Goal: Information Seeking & Learning: Learn about a topic

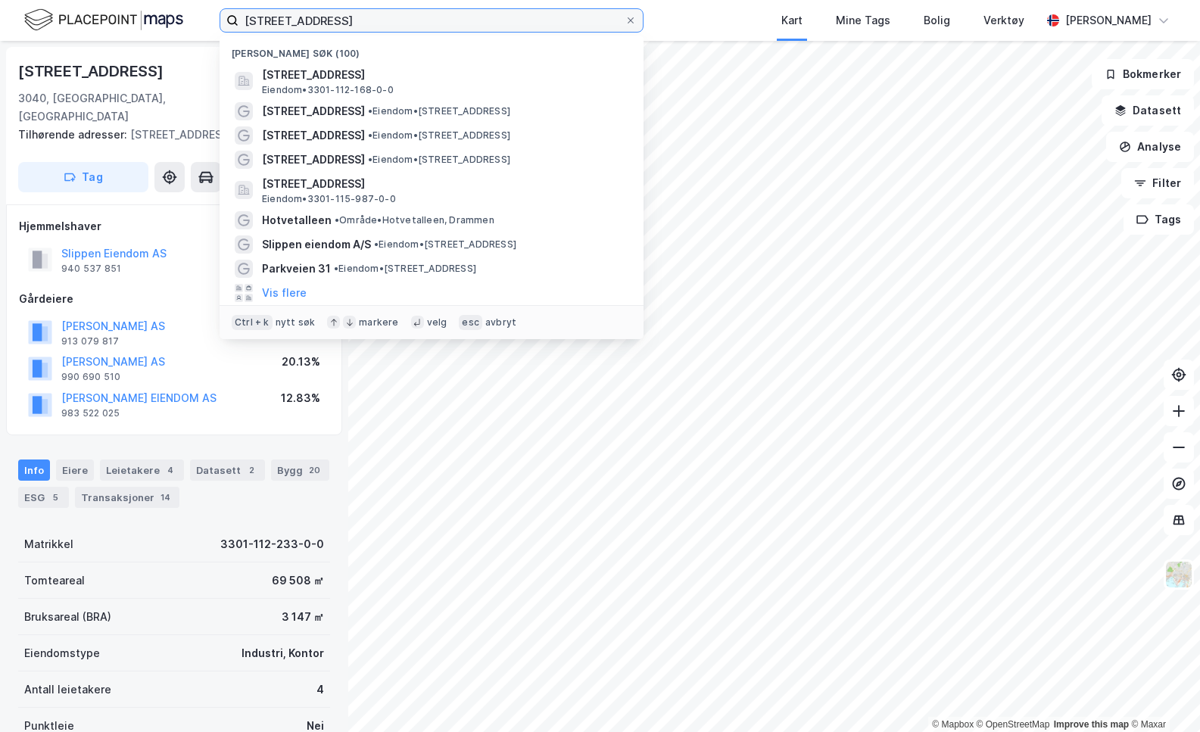
drag, startPoint x: 335, startPoint y: 21, endPoint x: 236, endPoint y: 21, distance: 99.2
click at [236, 21] on label "[STREET_ADDRESS]" at bounding box center [432, 20] width 424 height 24
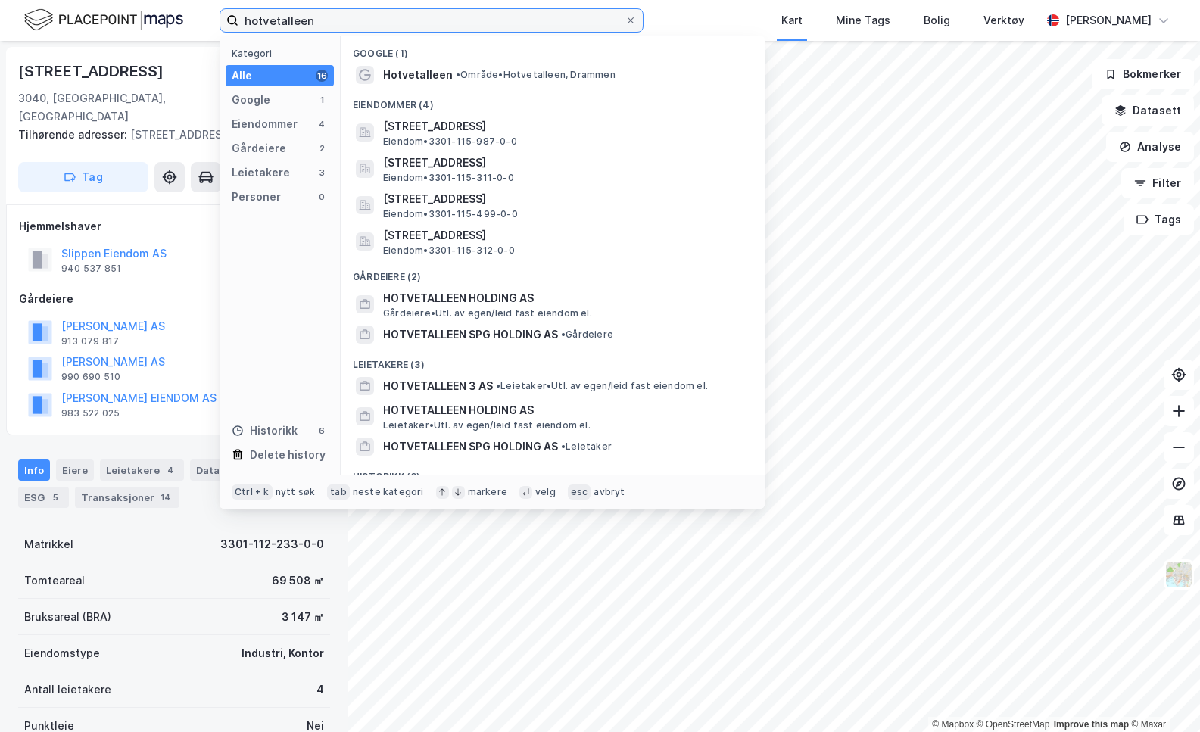
click at [327, 20] on input "hotvetalleen" at bounding box center [432, 20] width 386 height 23
type input "hotvetalleen"
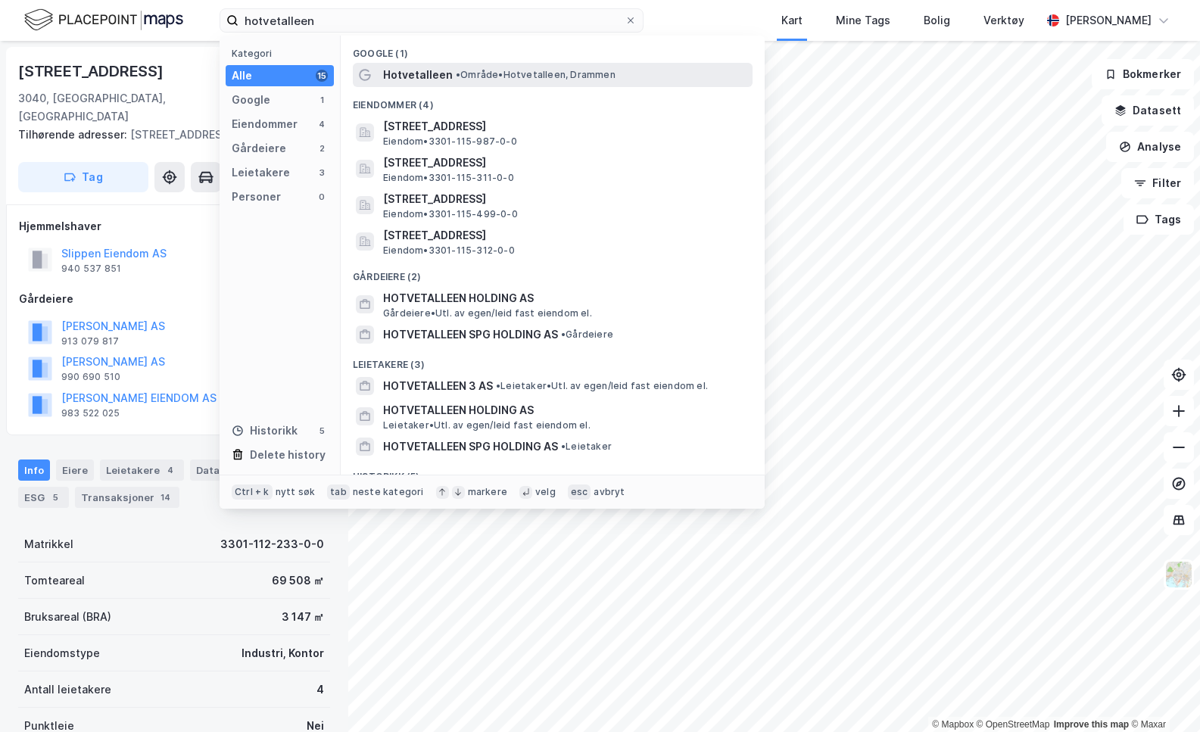
click at [401, 67] on span "Hotvetalleen" at bounding box center [418, 75] width 70 height 18
